Goal: Transaction & Acquisition: Subscribe to service/newsletter

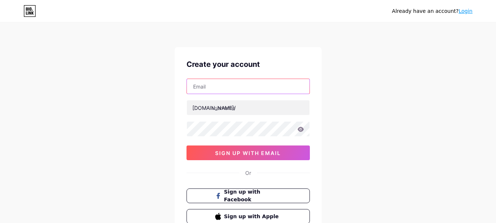
click at [209, 86] on input "text" at bounding box center [248, 86] width 123 height 15
type input "[EMAIL_ADDRESS][DOMAIN_NAME]"
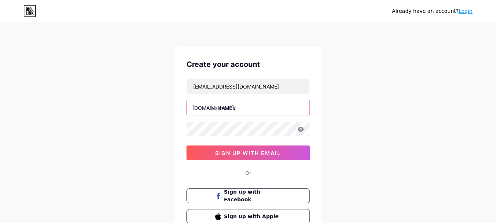
click at [224, 108] on input "text" at bounding box center [248, 107] width 123 height 15
click at [216, 102] on input "text" at bounding box center [248, 107] width 123 height 15
click at [221, 108] on input "text" at bounding box center [248, 107] width 123 height 15
paste input "seofat"
type input "seofat"
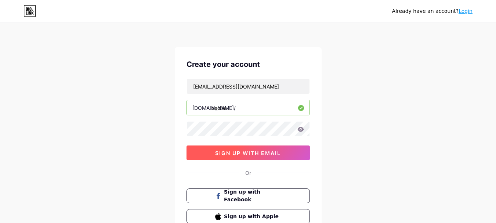
click at [229, 152] on span "sign up with email" at bounding box center [248, 153] width 66 height 6
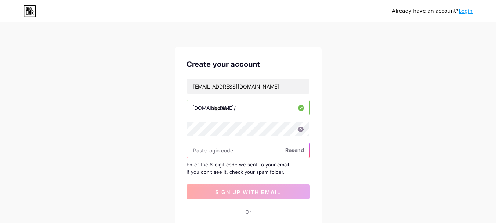
click at [215, 151] on input "text" at bounding box center [248, 150] width 123 height 15
paste input "693813"
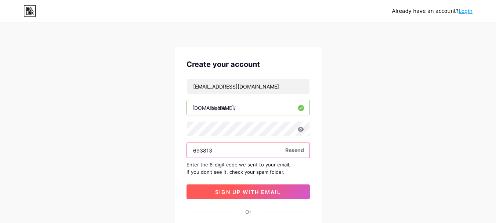
type input "693813"
click at [240, 191] on span "sign up with email" at bounding box center [248, 192] width 66 height 6
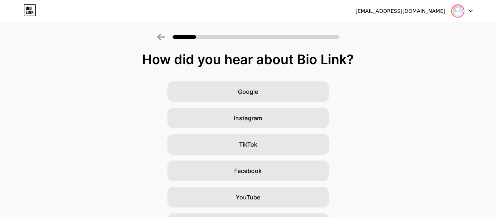
click at [463, 10] on img at bounding box center [458, 11] width 12 height 12
click at [473, 9] on div "[EMAIL_ADDRESS][DOMAIN_NAME] Logout" at bounding box center [248, 10] width 496 height 13
click at [472, 10] on icon at bounding box center [471, 11] width 3 height 2
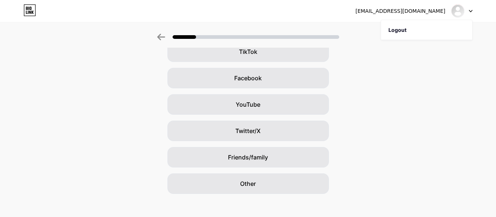
scroll to position [99, 0]
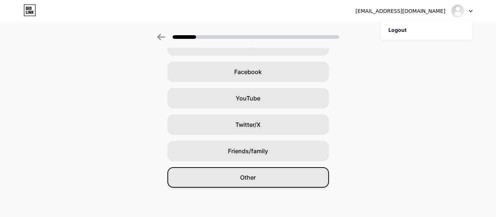
click at [248, 177] on span "Other" at bounding box center [248, 177] width 16 height 9
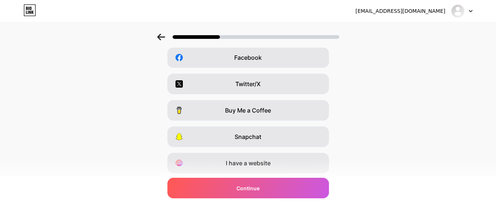
scroll to position [136, 0]
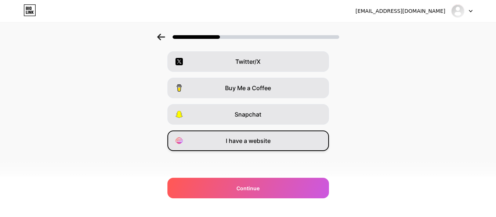
click at [273, 146] on div "I have a website" at bounding box center [249, 141] width 162 height 21
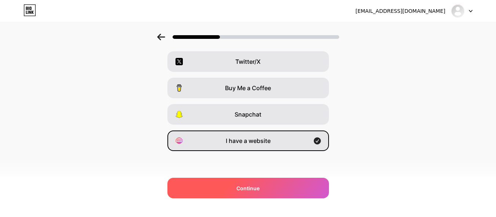
click at [254, 189] on span "Continue" at bounding box center [248, 189] width 23 height 8
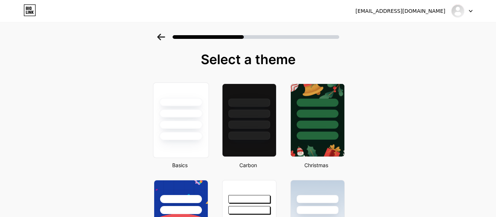
click at [181, 134] on div at bounding box center [180, 136] width 43 height 8
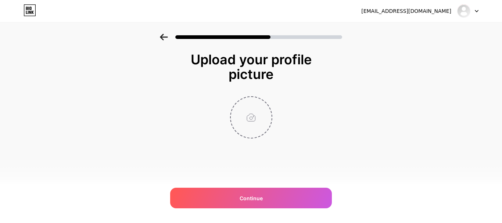
click at [256, 127] on input "file" at bounding box center [251, 117] width 41 height 41
type input "C:\fakepath\Black White Yellow Simple Initial Name Logo.png"
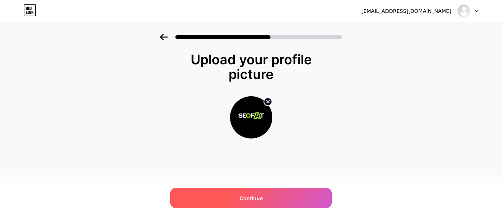
click at [256, 197] on span "Continue" at bounding box center [251, 198] width 23 height 8
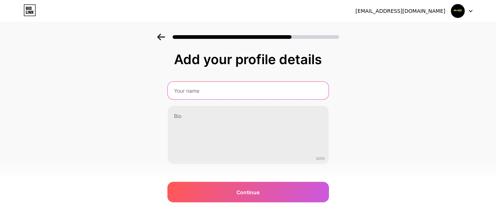
click at [194, 93] on input "text" at bounding box center [248, 91] width 161 height 18
type input "SEOFAT"
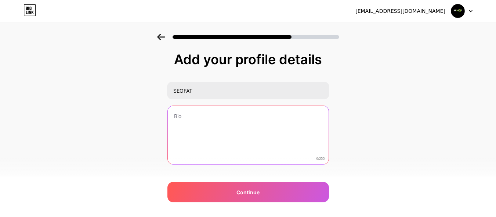
click at [209, 122] on textarea at bounding box center [248, 135] width 161 height 59
click at [209, 119] on textarea at bounding box center [248, 136] width 162 height 60
paste textarea "SEOFAT offers full-cycle business growth solutions—from strategic planning and …"
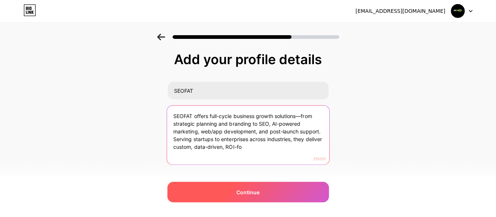
type textarea "SEOFAT offers full-cycle business growth solutions—from strategic planning and …"
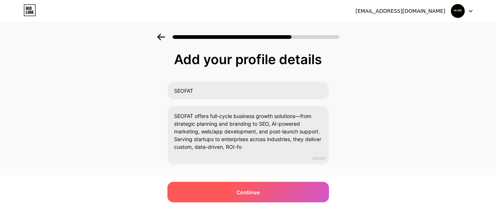
click at [248, 194] on span "Continue" at bounding box center [248, 193] width 23 height 8
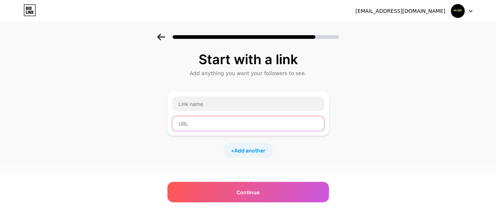
click at [205, 121] on input "text" at bounding box center [248, 123] width 152 height 15
click at [192, 122] on input "text" at bounding box center [248, 123] width 152 height 15
paste input "[URL][DOMAIN_NAME]"
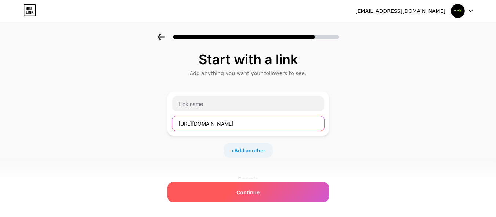
type input "[URL][DOMAIN_NAME]"
click at [244, 191] on span "Continue" at bounding box center [248, 193] width 23 height 8
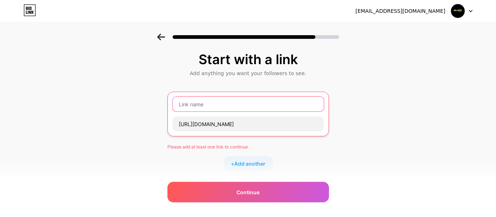
click at [202, 107] on input "text" at bounding box center [248, 104] width 151 height 15
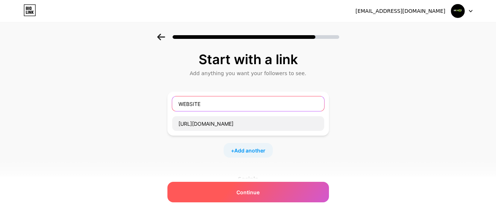
type input "WEBSITE"
click at [252, 185] on div "Continue" at bounding box center [249, 192] width 162 height 21
click at [255, 194] on span "Continue" at bounding box center [248, 193] width 23 height 8
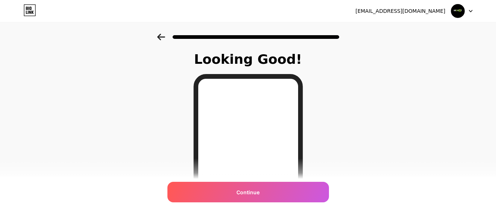
click at [457, 13] on img at bounding box center [458, 11] width 14 height 14
click at [470, 9] on div at bounding box center [462, 10] width 21 height 13
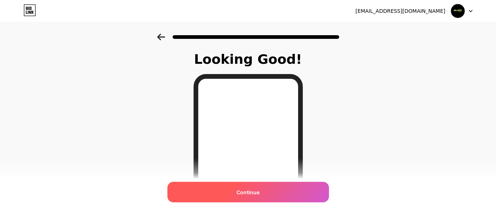
click at [240, 194] on span "Continue" at bounding box center [248, 193] width 23 height 8
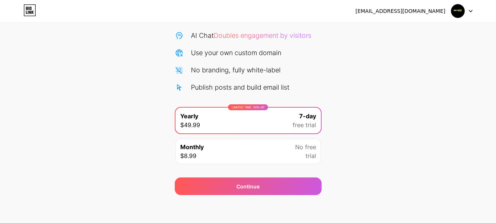
scroll to position [73, 0]
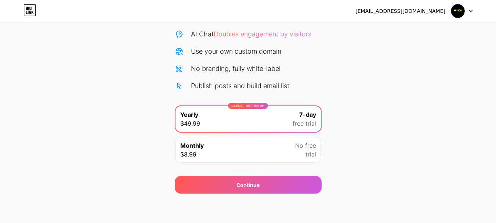
click at [273, 161] on div "Monthly $8.99 No free trial" at bounding box center [248, 150] width 145 height 26
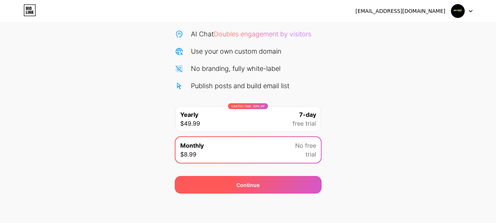
click at [269, 183] on div "Continue" at bounding box center [248, 185] width 147 height 18
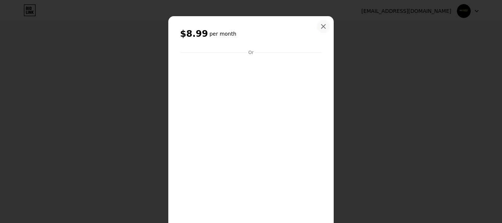
click at [322, 26] on icon at bounding box center [323, 27] width 6 height 6
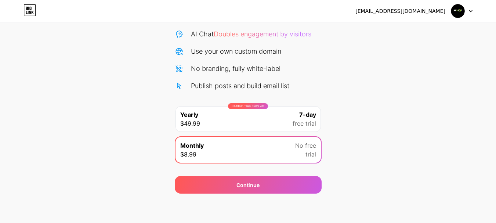
click at [271, 119] on div "LIMITED TIME : 50% off Yearly $49.99 7-day free trial" at bounding box center [248, 119] width 145 height 26
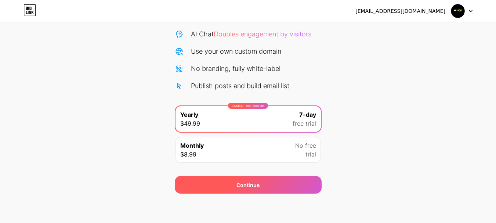
click at [260, 183] on div "Continue" at bounding box center [248, 185] width 147 height 18
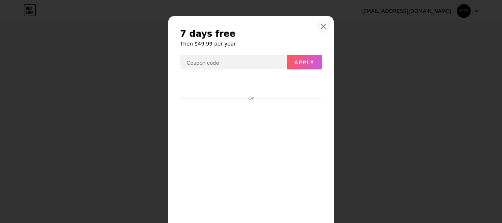
click at [322, 28] on icon at bounding box center [323, 27] width 6 height 6
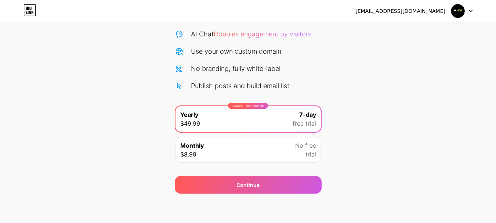
click at [367, 99] on div "Start your 7 day free trial Cancel anytime. We will send you an email 2 days be…" at bounding box center [248, 77] width 496 height 233
click at [459, 13] on img at bounding box center [458, 11] width 14 height 14
click at [416, 12] on div "[EMAIL_ADDRESS][DOMAIN_NAME]" at bounding box center [401, 11] width 90 height 8
drag, startPoint x: 137, startPoint y: 27, endPoint x: 153, endPoint y: 1, distance: 31.0
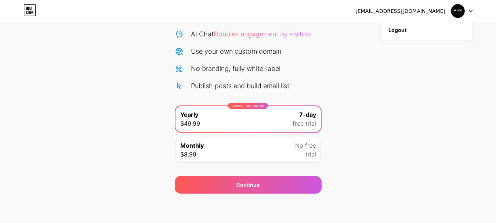
click at [140, 24] on div "Start your 7 day free trial Cancel anytime. We will send you an email 2 days be…" at bounding box center [248, 77] width 496 height 233
